Goal: Information Seeking & Learning: Learn about a topic

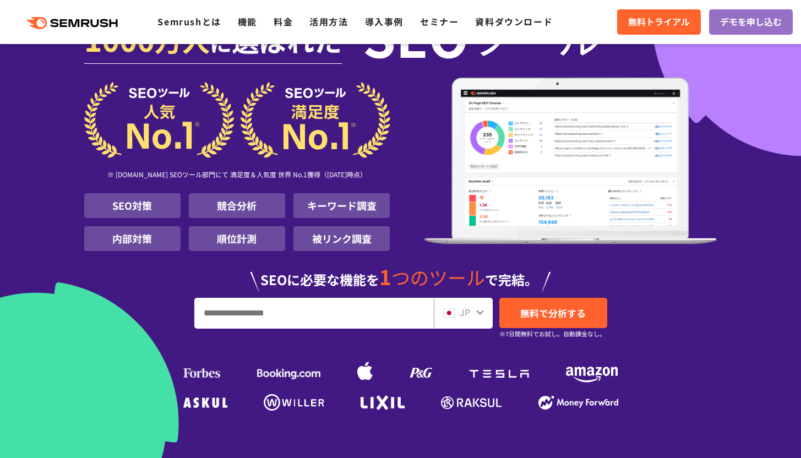
scroll to position [52, 0]
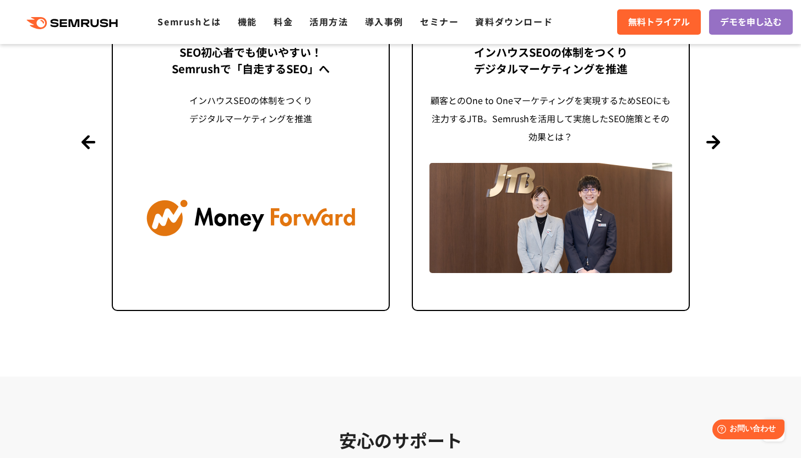
scroll to position [2610, 0]
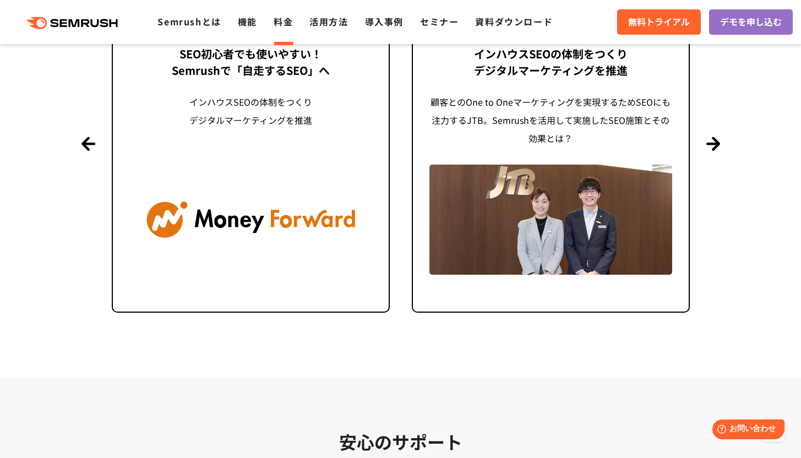
click at [283, 28] on li "料金" at bounding box center [283, 22] width 19 height 14
click at [281, 25] on link "料金" at bounding box center [283, 21] width 19 height 13
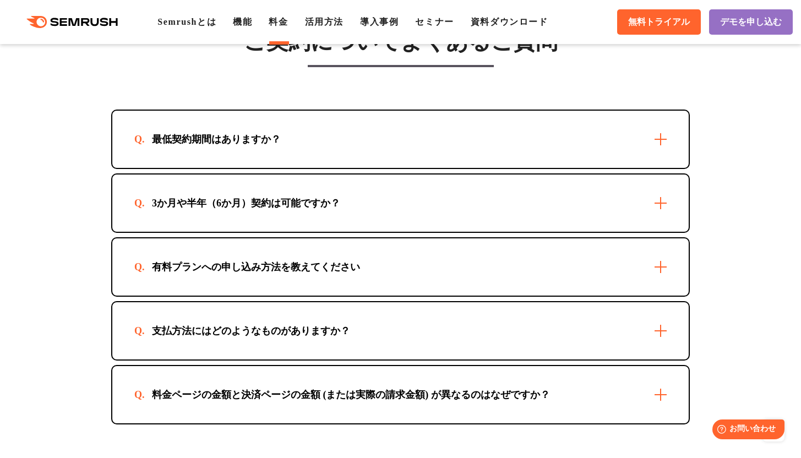
scroll to position [3359, 0]
